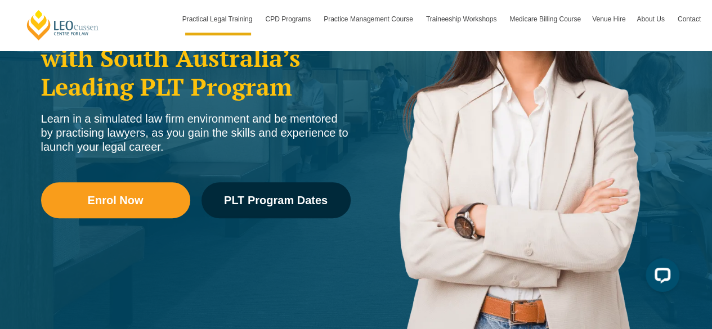
scroll to position [222, 0]
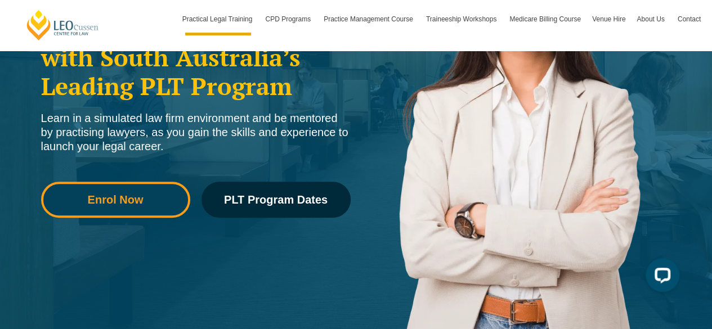
click at [132, 208] on link "Enrol Now" at bounding box center [115, 200] width 149 height 36
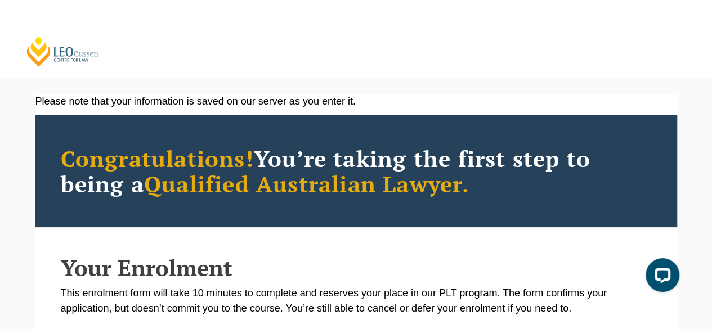
click at [63, 61] on link "[PERSON_NAME] Centre for Law" at bounding box center [62, 51] width 75 height 32
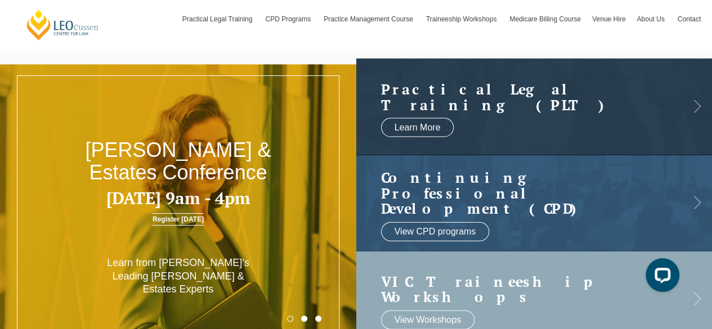
scroll to position [28, 0]
